Goal: Task Accomplishment & Management: Use online tool/utility

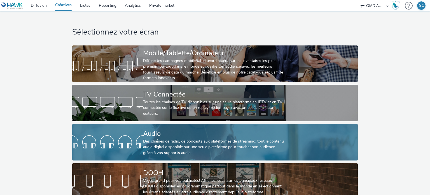
click at [172, 138] on div "Audio" at bounding box center [214, 134] width 142 height 10
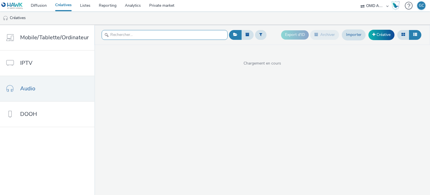
click at [123, 36] on input "text" at bounding box center [165, 35] width 126 height 10
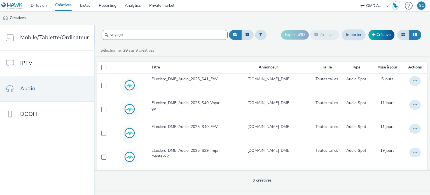
click at [131, 36] on input "voyage" at bounding box center [165, 35] width 126 height 10
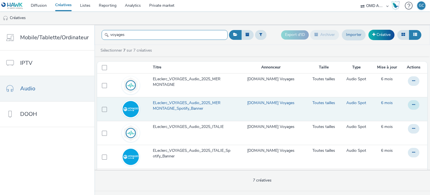
type input "voyages"
click at [412, 104] on icon at bounding box center [413, 105] width 3 height 4
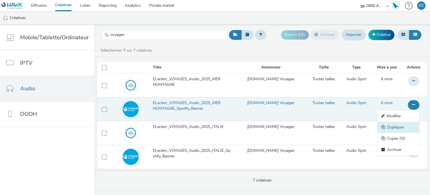
click at [394, 127] on link "Dupliquer" at bounding box center [399, 127] width 42 height 11
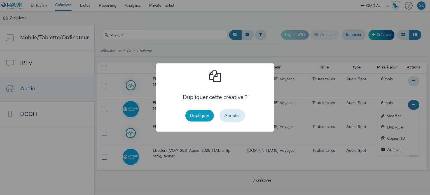
click at [204, 113] on button "Dupliquer" at bounding box center [199, 116] width 29 height 12
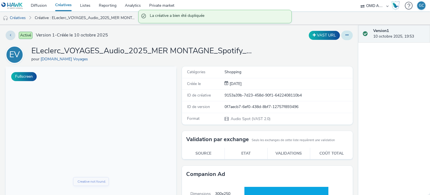
click at [346, 37] on icon at bounding box center [347, 35] width 3 height 4
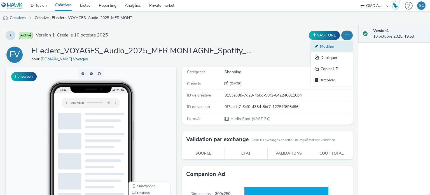
click at [322, 47] on link "Modifier" at bounding box center [332, 46] width 42 height 11
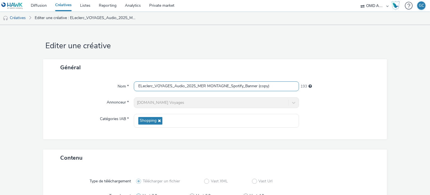
drag, startPoint x: 201, startPoint y: 86, endPoint x: 226, endPoint y: 86, distance: 25.2
click at [226, 86] on input "ELeclerc_VOYAGES_Audio_2025_MER MONTAGNE_Spotify_Banner (copy)" at bounding box center [216, 86] width 165 height 10
drag, startPoint x: 243, startPoint y: 88, endPoint x: 291, endPoint y: 84, distance: 48.0
click at [291, 84] on input "ELeclerc_VOYAGES_Audio_2025_09_NEIGE_Spotify_Banner (copy)" at bounding box center [216, 86] width 165 height 10
type input "ELeclerc_VOYAGES_Audio_2025_09_NEIGE_Spotify_Banner"
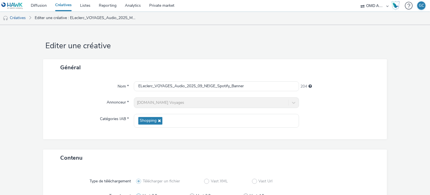
click at [82, 101] on div "Annonceur *" at bounding box center [91, 102] width 85 height 11
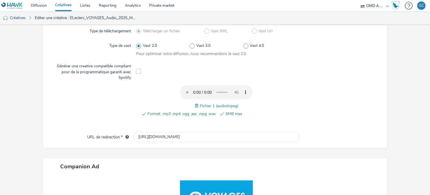
scroll to position [150, 0]
click at [196, 104] on span at bounding box center [197, 105] width 5 height 6
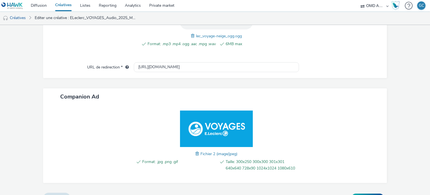
scroll to position [231, 0]
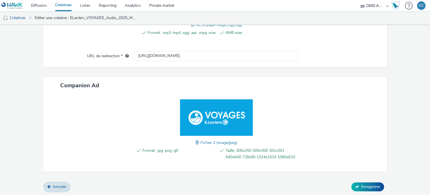
click at [195, 142] on span at bounding box center [197, 142] width 5 height 6
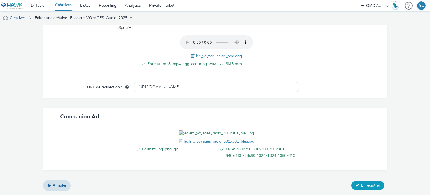
click at [370, 185] on span "Enregistrer" at bounding box center [370, 184] width 19 height 5
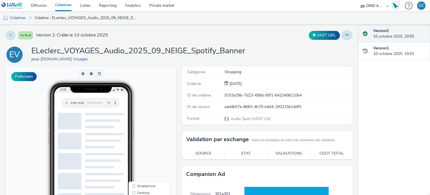
click at [62, 7] on link "Créatives" at bounding box center [63, 5] width 25 height 11
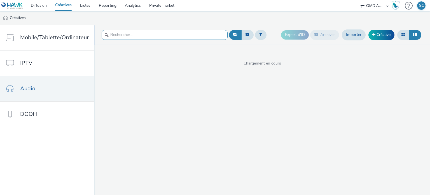
click at [155, 38] on input "text" at bounding box center [165, 35] width 126 height 10
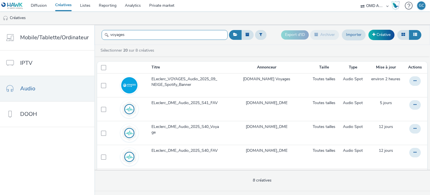
click at [150, 33] on input "voyages" at bounding box center [165, 35] width 126 height 10
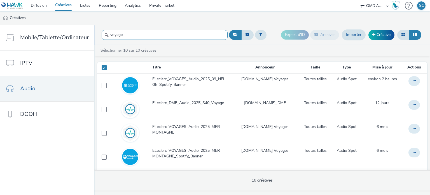
type input "voyages"
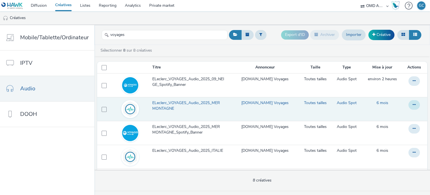
click at [409, 104] on button at bounding box center [414, 105] width 11 height 10
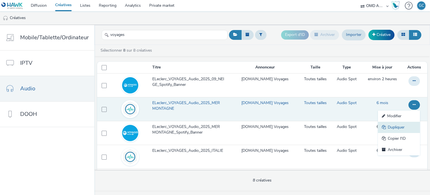
click at [388, 125] on link "Dupliquer" at bounding box center [399, 127] width 42 height 11
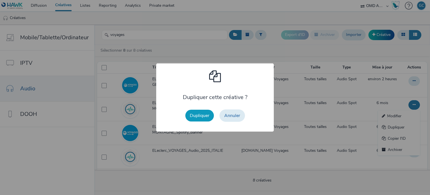
click at [202, 111] on button "Dupliquer" at bounding box center [199, 116] width 29 height 12
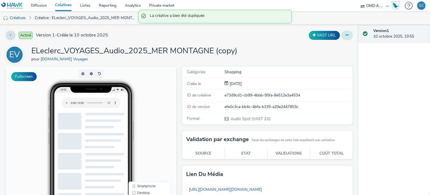
click at [346, 37] on icon at bounding box center [347, 35] width 3 height 4
click at [327, 47] on link "Modifier" at bounding box center [332, 46] width 42 height 11
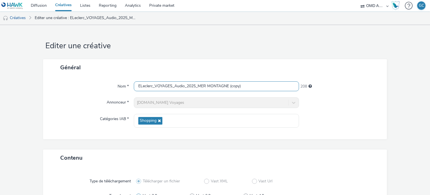
click at [197, 87] on input "ELeclerc_VOYAGES_Audio_2025_MER MONTAGNE (copy)" at bounding box center [216, 86] width 165 height 10
type input "ELeclerc_VOYAGES_Audio_2025_09_NEIGE"
click at [74, 115] on div "Catégories IAB *" at bounding box center [91, 121] width 85 height 14
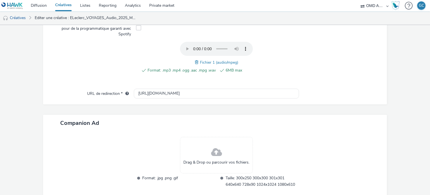
scroll to position [194, 0]
click at [195, 64] on div "Fichier 1 (audio/mpeg)" at bounding box center [216, 62] width 43 height 7
click at [195, 62] on span at bounding box center [197, 62] width 5 height 6
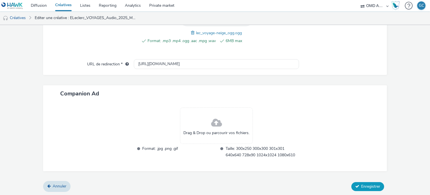
click at [368, 187] on span "Enregistrer" at bounding box center [370, 185] width 19 height 5
